Goal: Find specific page/section: Find specific page/section

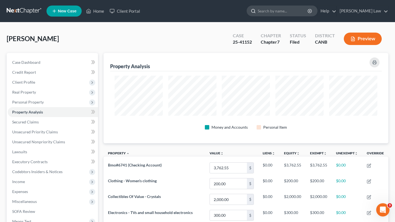
click at [308, 11] on input "search" at bounding box center [283, 11] width 51 height 10
type input "[PERSON_NAME]"
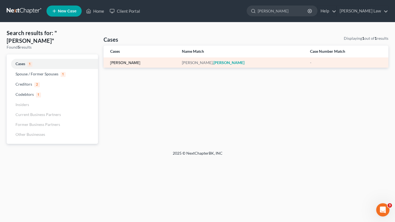
click at [116, 61] on link "[PERSON_NAME]" at bounding box center [125, 63] width 30 height 4
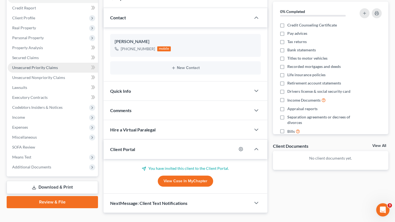
scroll to position [71, 0]
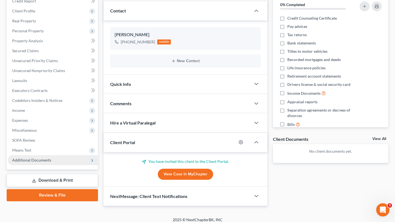
click at [57, 159] on span "Additional Documents" at bounding box center [53, 160] width 90 height 10
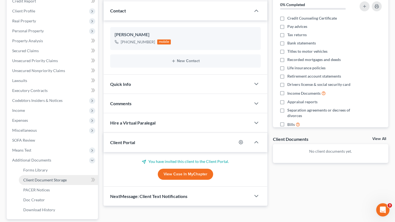
click at [58, 178] on span "Client Document Storage" at bounding box center [44, 180] width 43 height 5
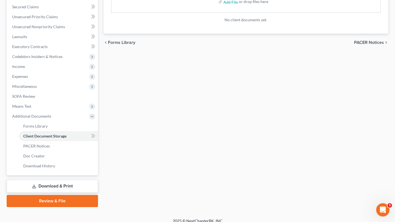
scroll to position [115, 0]
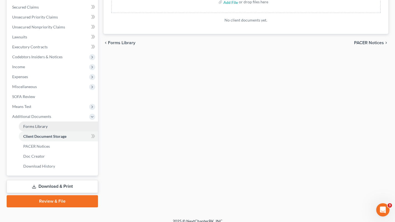
click at [48, 122] on link "Forms Library" at bounding box center [58, 127] width 79 height 10
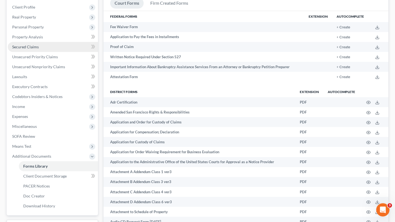
scroll to position [92, 0]
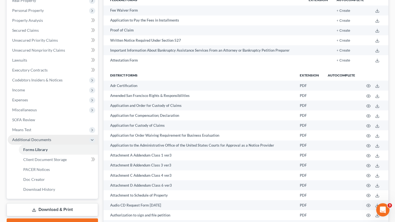
click at [39, 138] on span "Additional Documents" at bounding box center [31, 140] width 39 height 5
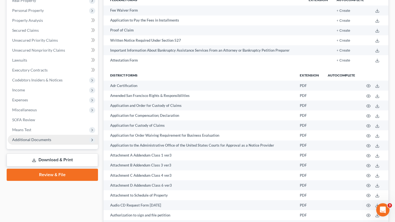
click at [39, 138] on span "Additional Documents" at bounding box center [31, 140] width 39 height 5
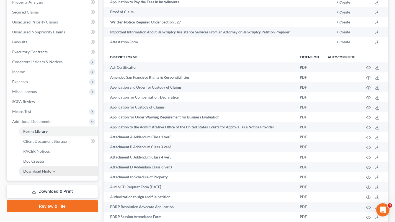
scroll to position [107, 0]
